Goal: Task Accomplishment & Management: Complete application form

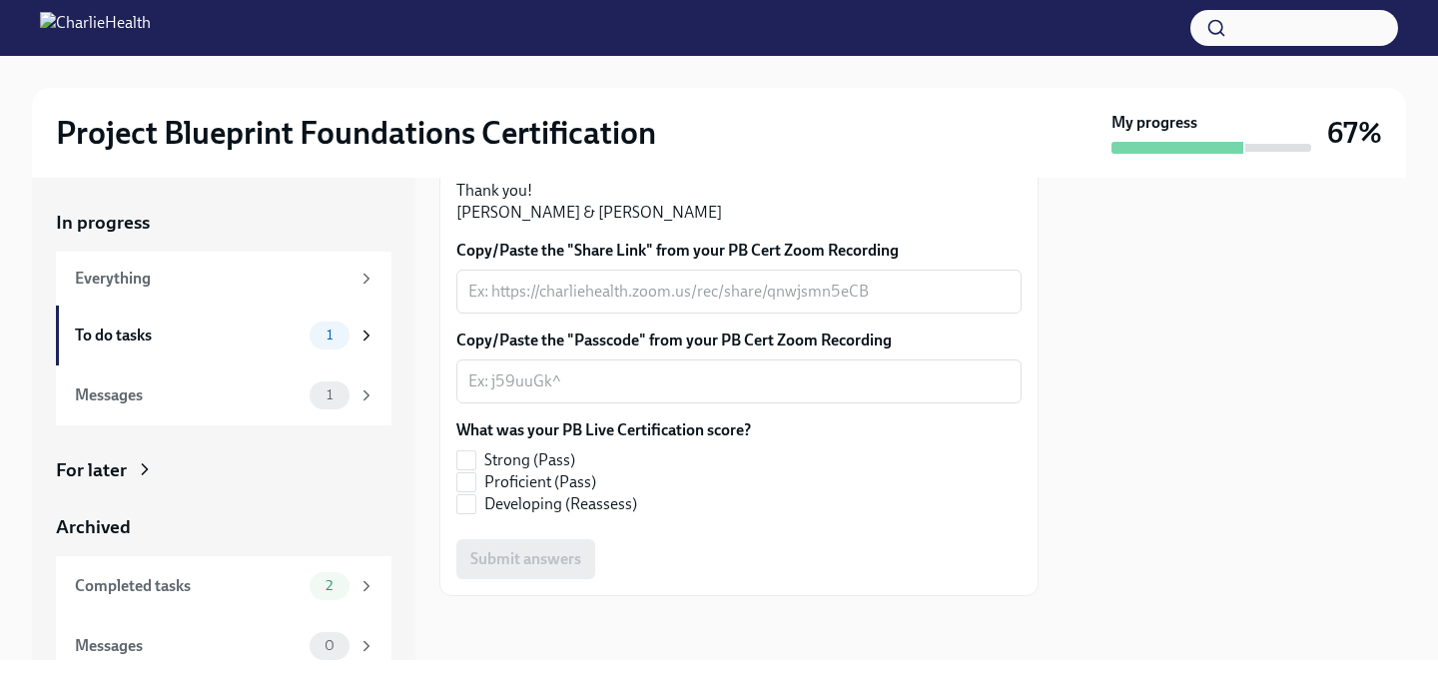
scroll to position [545, 0]
click at [531, 314] on div "x ​" at bounding box center [738, 292] width 565 height 44
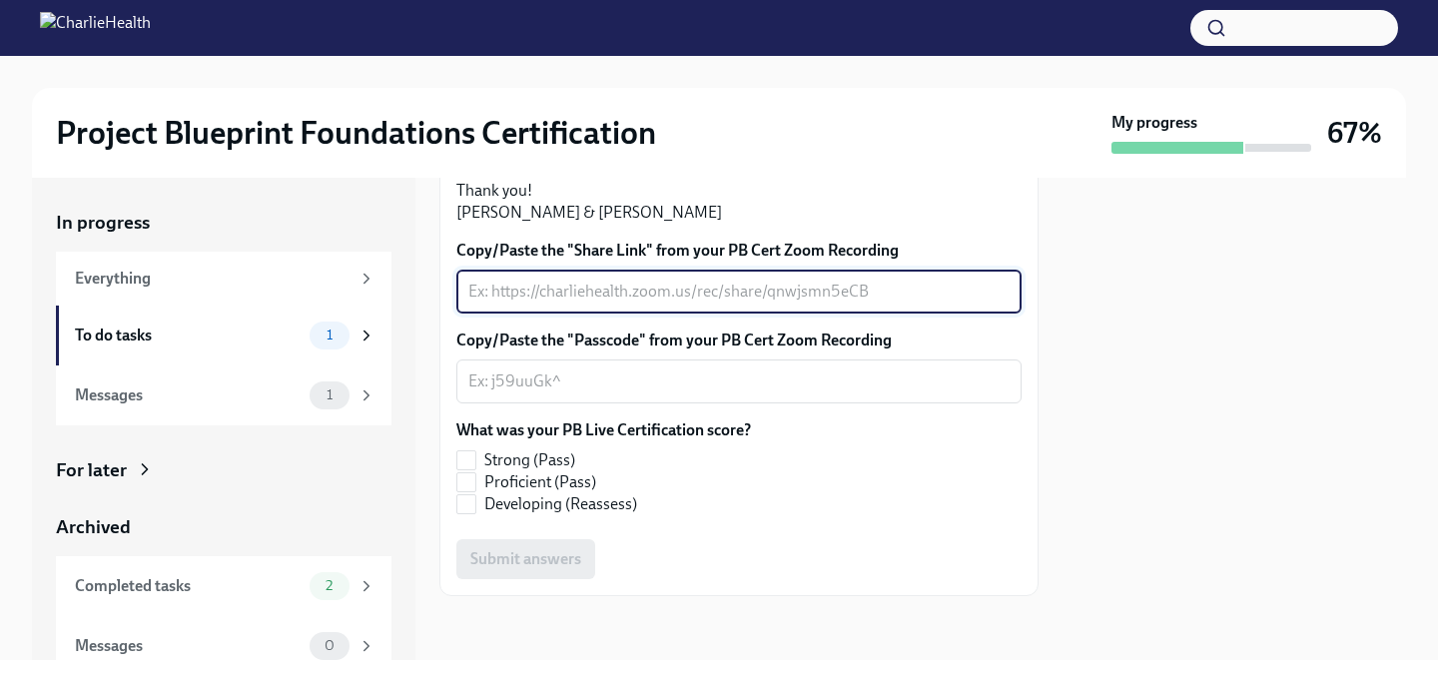
click at [581, 304] on textarea "Copy/Paste the "Share Link" from your PB Cert Zoom Recording" at bounding box center [738, 292] width 541 height 24
paste textarea "[URL][DOMAIN_NAME] Passcode: +8RR3F9r"
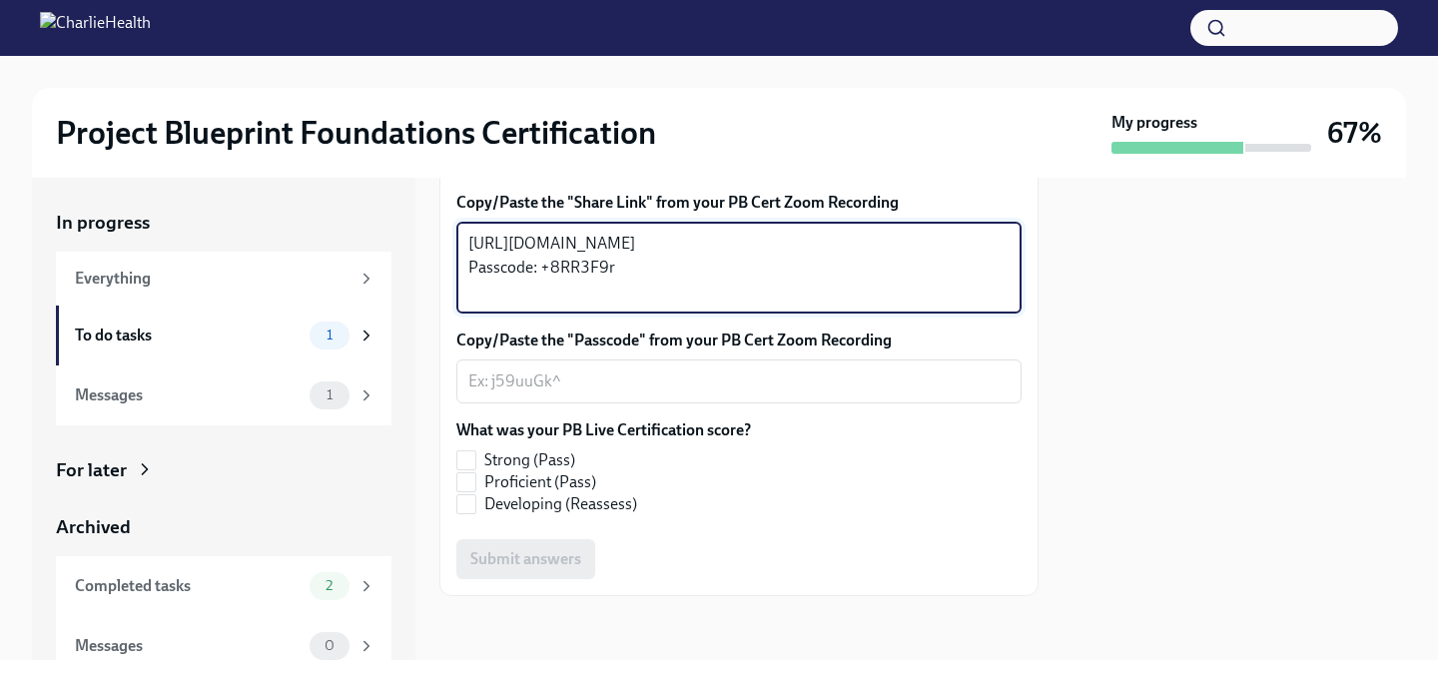
type textarea "[URL][DOMAIN_NAME] Passcode: +8RR3F9r"
click at [650, 441] on label "What was your PB Live Certification score?" at bounding box center [603, 431] width 295 height 22
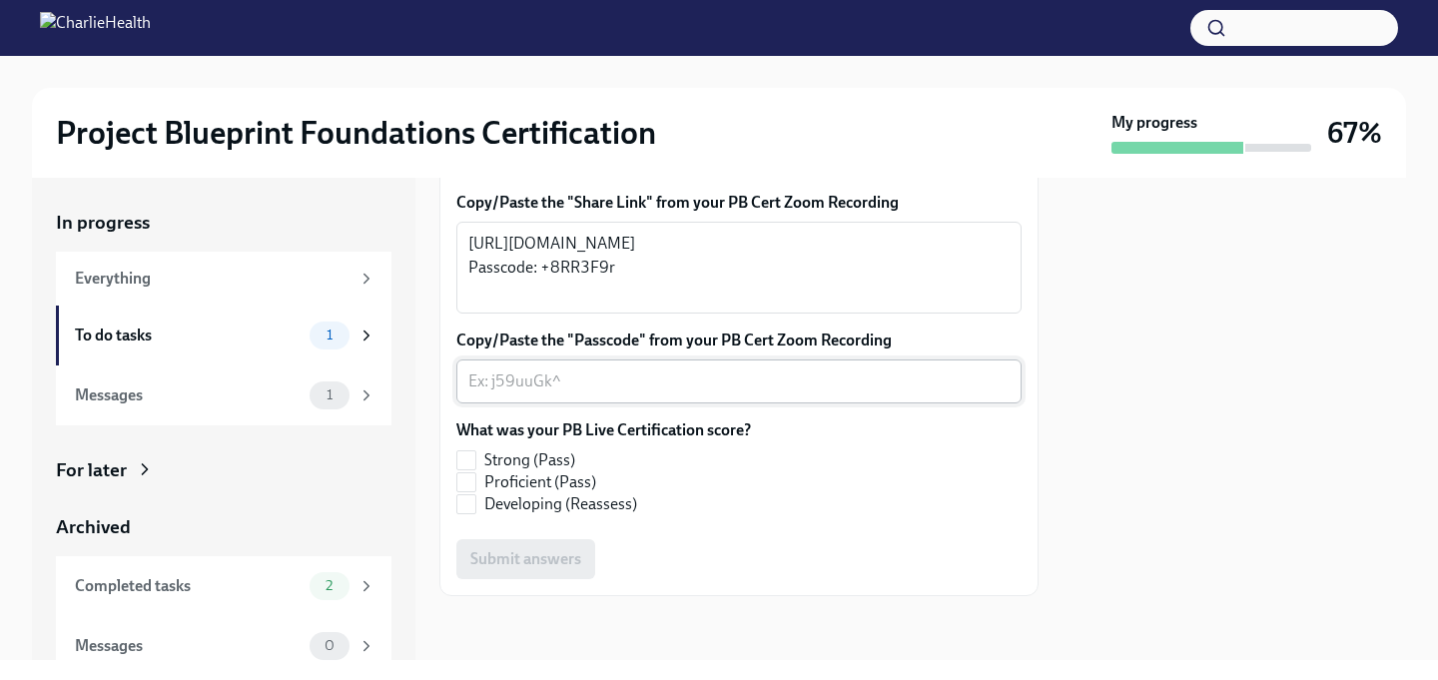
click at [622, 394] on textarea "Copy/Paste the "Passcode" from your PB Cert Zoom Recording" at bounding box center [738, 382] width 541 height 24
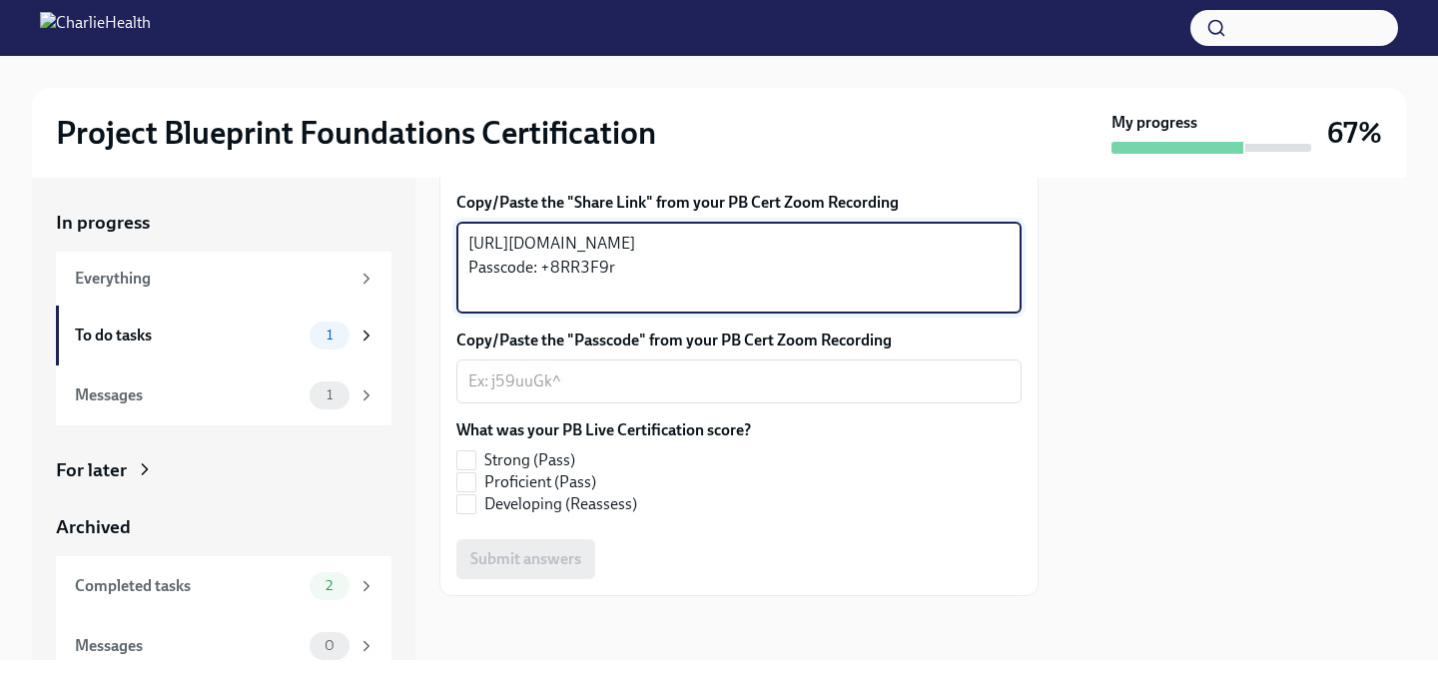
drag, startPoint x: 623, startPoint y: 421, endPoint x: 459, endPoint y: 341, distance: 182.3
click at [459, 314] on div "Copy/Paste the "Share Link" from your PB Cert Zoom Recording [URL][DOMAIN_NAME]…" at bounding box center [738, 253] width 565 height 122
click at [541, 404] on div "x ​" at bounding box center [738, 382] width 565 height 44
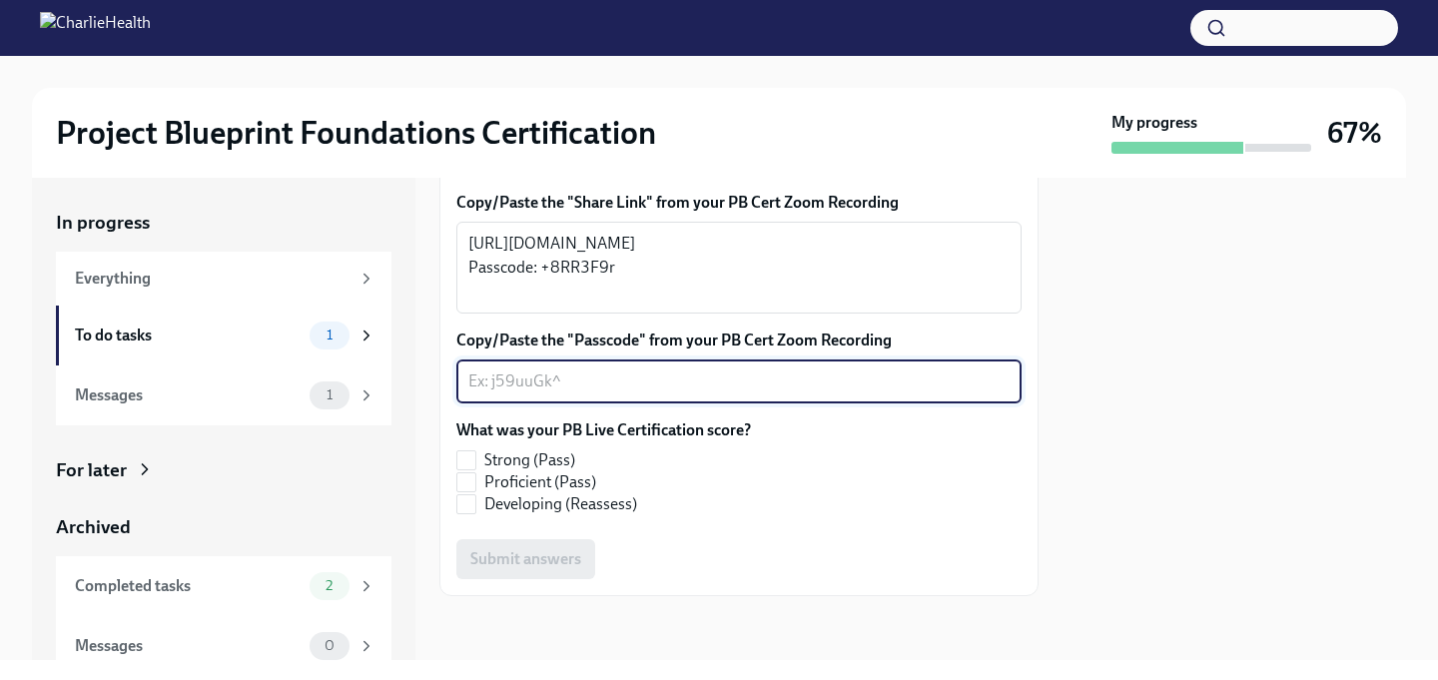
paste textarea "+8RR3F9r"
type textarea "+8RR3F9r"
click at [726, 523] on div "What was your PB Live Certification score? Strong (Pass) Proficient (Pass) Deve…" at bounding box center [738, 472] width 565 height 104
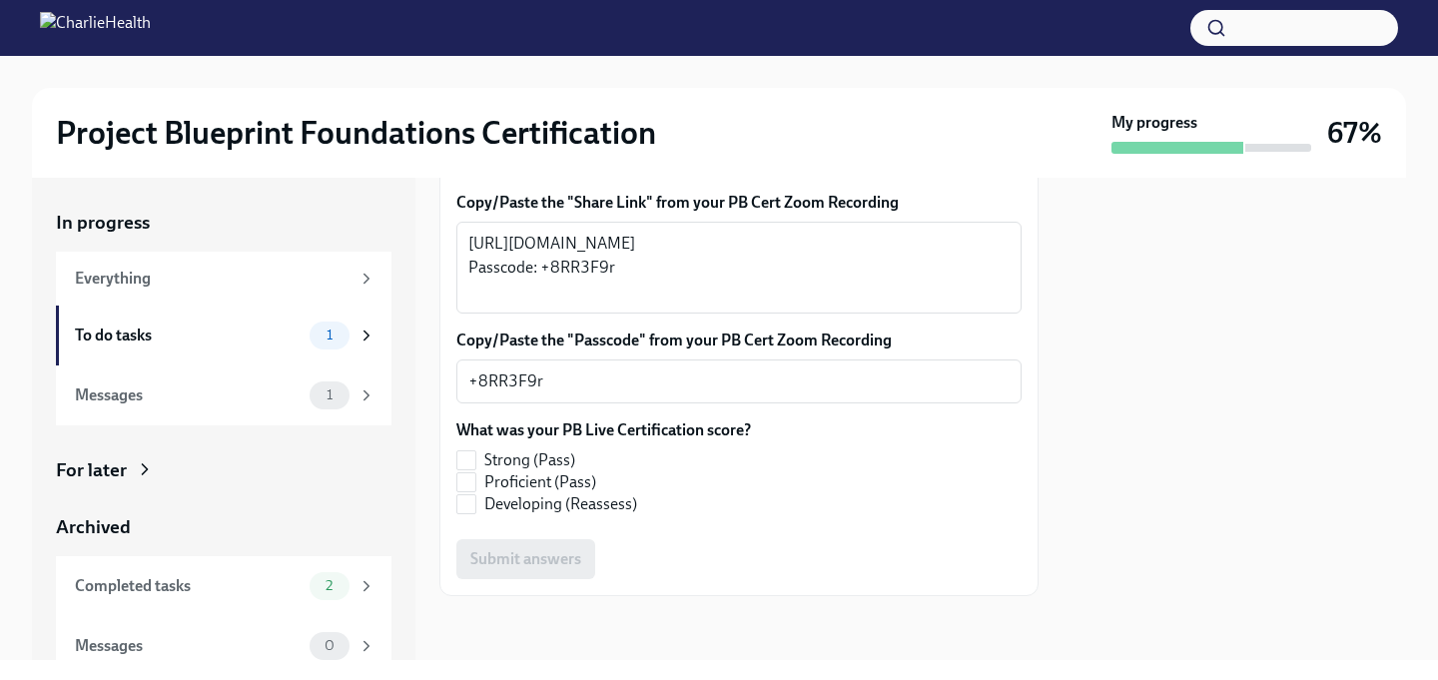
scroll to position [670, 0]
click at [466, 462] on input "Strong (Pass)" at bounding box center [466, 460] width 18 height 18
checkbox input "true"
click at [523, 570] on button "Submit answers" at bounding box center [525, 559] width 139 height 40
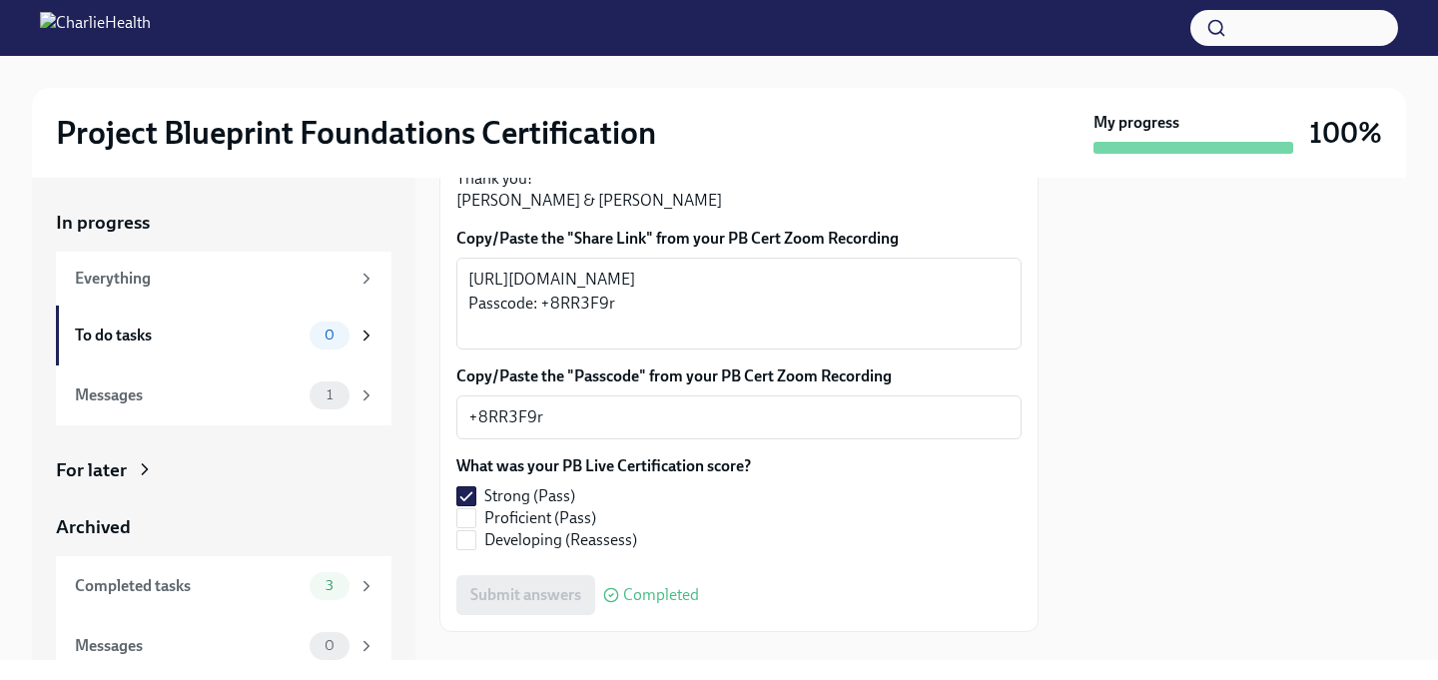
scroll to position [533, 0]
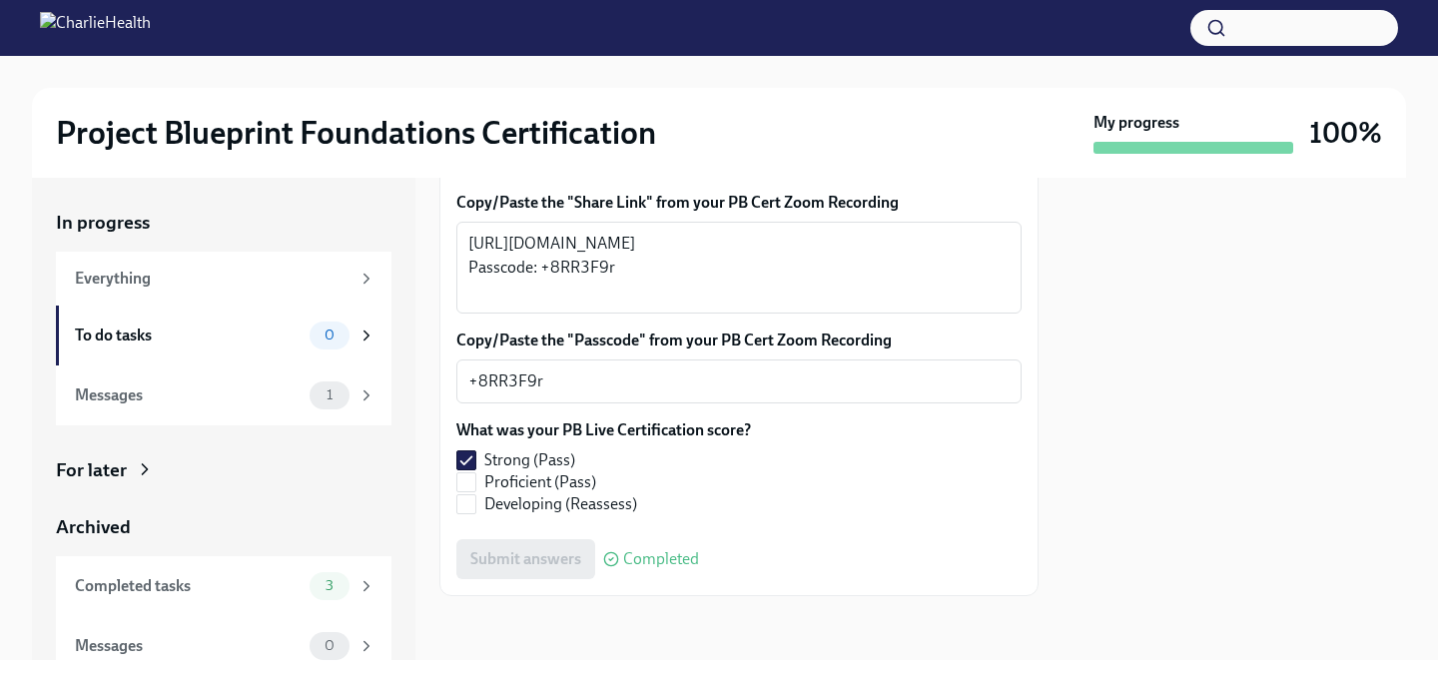
click at [298, 431] on div "In progress Everything To do tasks 0 Messages 1 For later Archived Completed ta…" at bounding box center [224, 443] width 336 height 466
click at [298, 401] on div "Messages" at bounding box center [188, 396] width 227 height 22
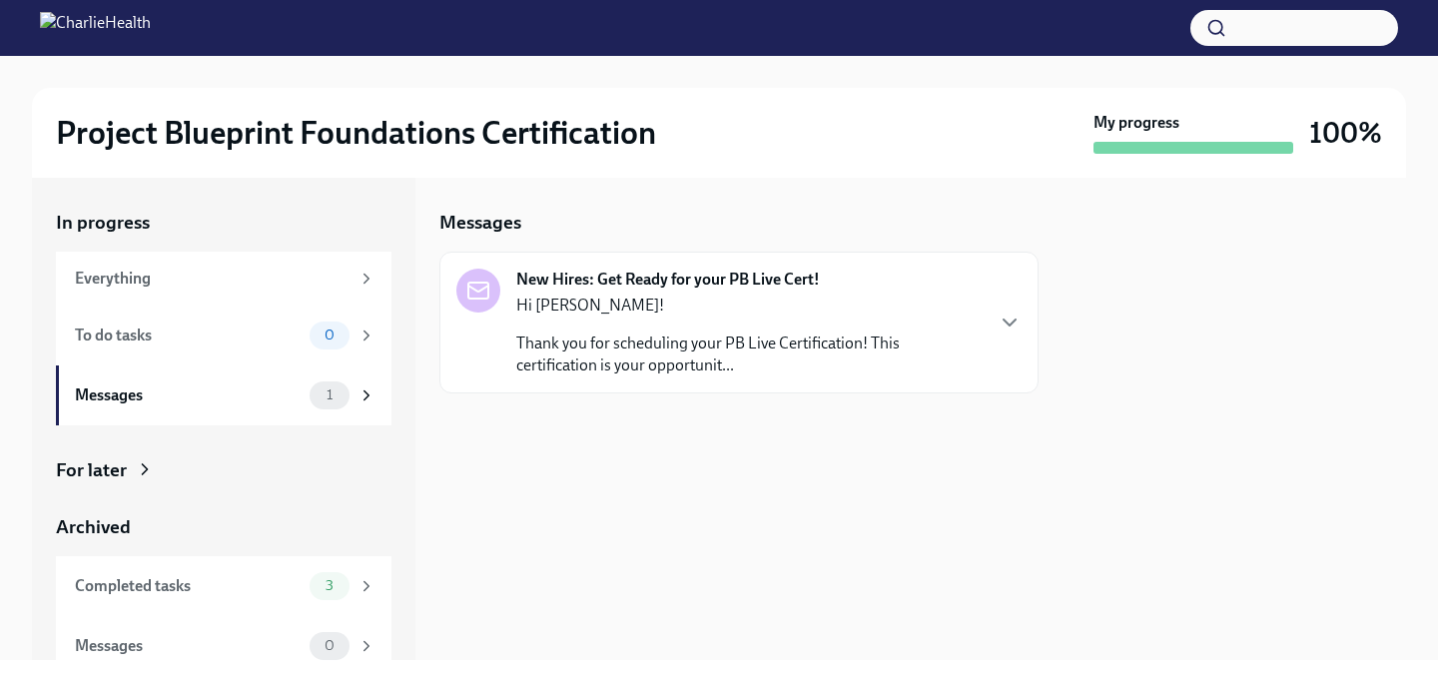
click at [510, 361] on div "New Hires: Get Ready for your PB Live Cert! Hi [PERSON_NAME]! Thank you for sch…" at bounding box center [718, 323] width 525 height 108
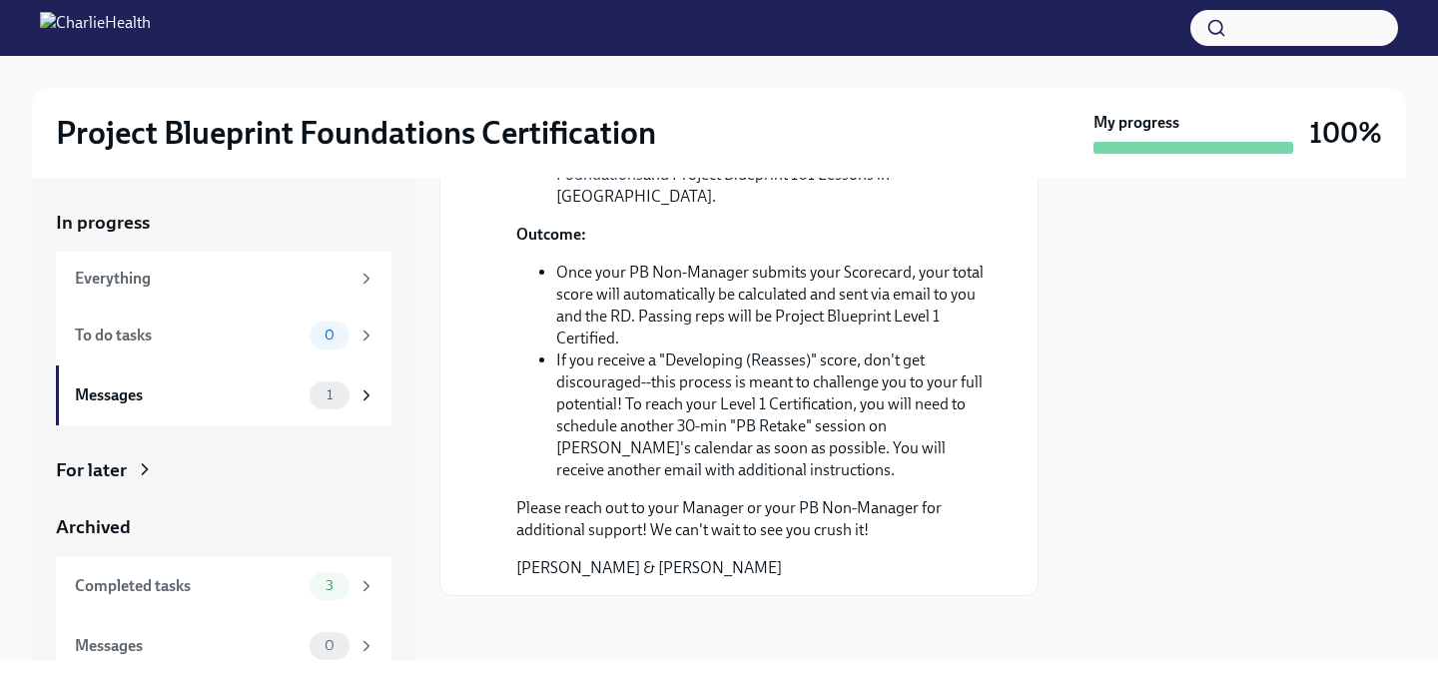
scroll to position [987, 0]
click at [235, 310] on div "To do tasks 0" at bounding box center [224, 336] width 336 height 60
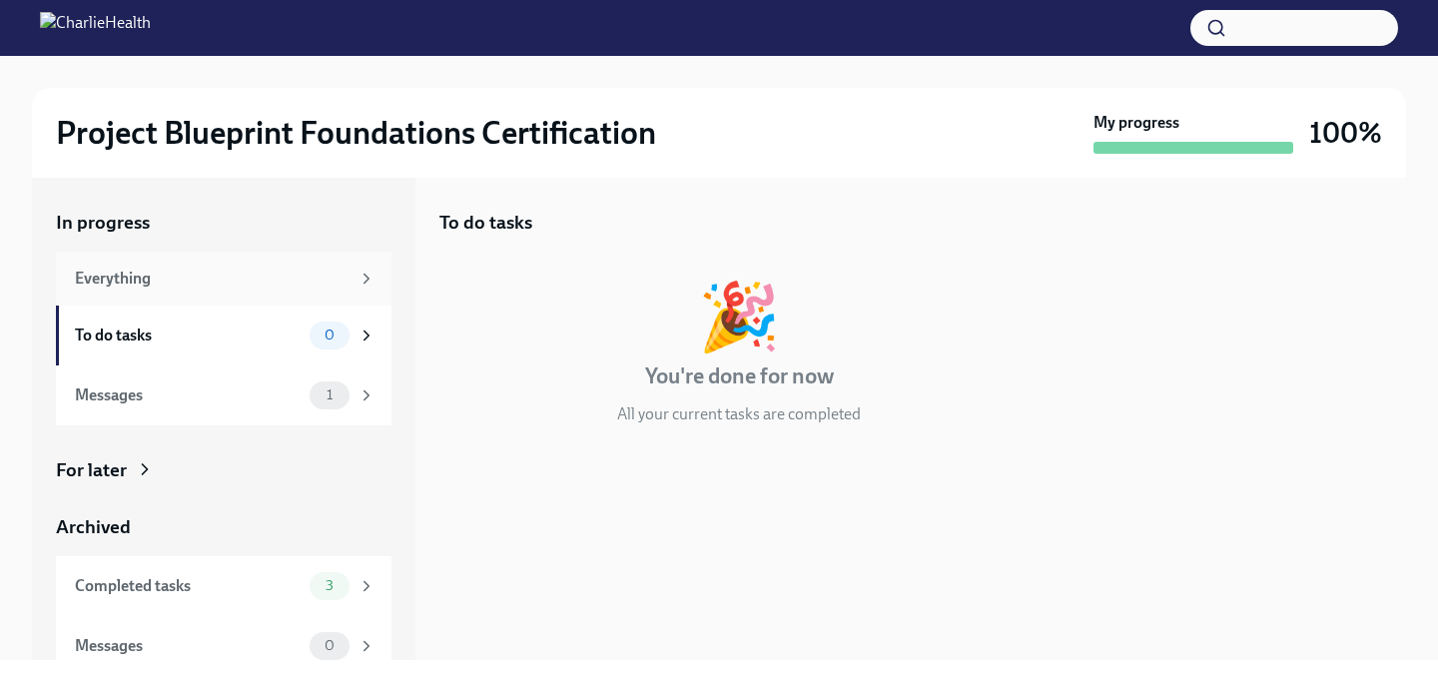
click at [237, 263] on div "Everything" at bounding box center [224, 279] width 336 height 54
